Goal: Find specific page/section: Find specific page/section

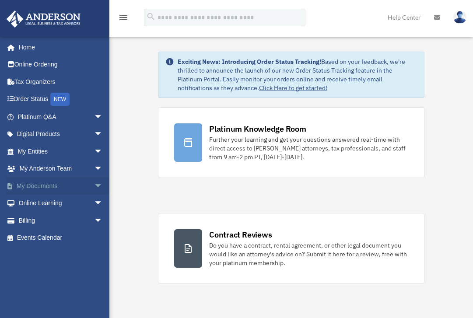
click at [41, 183] on link "My Documents arrow_drop_down" at bounding box center [61, 186] width 110 height 18
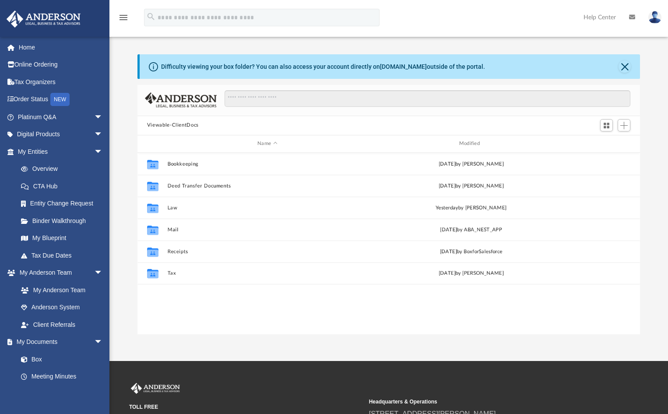
scroll to position [193, 497]
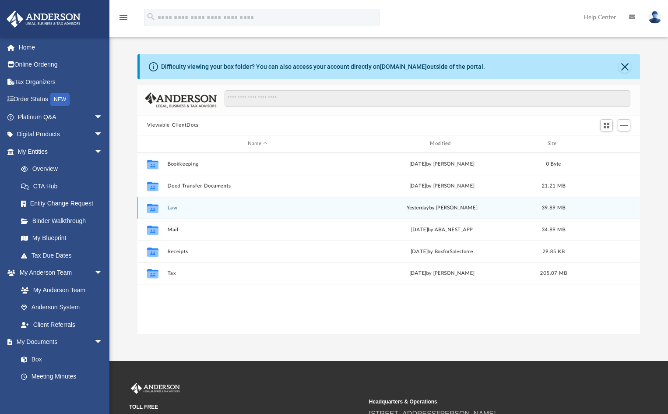
click at [172, 208] on button "Law" at bounding box center [257, 208] width 180 height 6
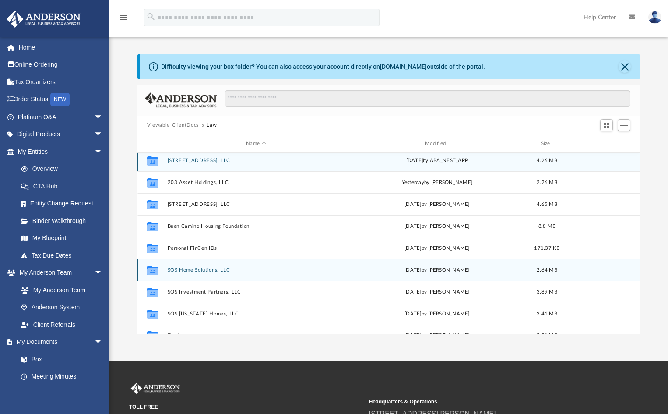
scroll to position [0, 0]
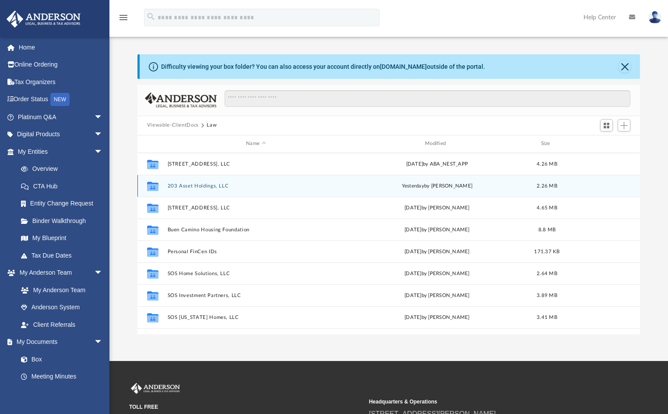
click at [203, 185] on button "203 Asset Holdings, LLC" at bounding box center [255, 186] width 177 height 6
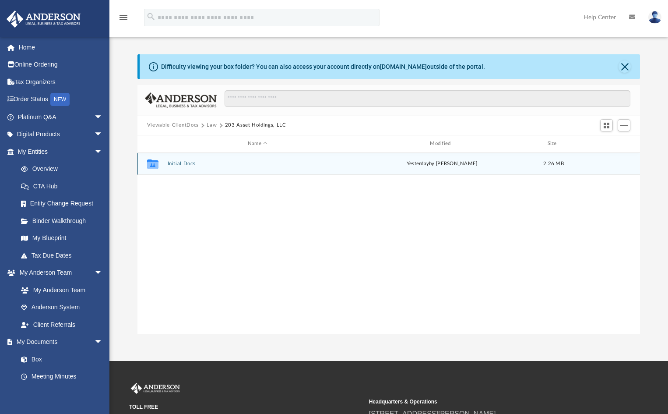
click at [185, 161] on button "Initial Docs" at bounding box center [257, 164] width 180 height 6
